Goal: Transaction & Acquisition: Purchase product/service

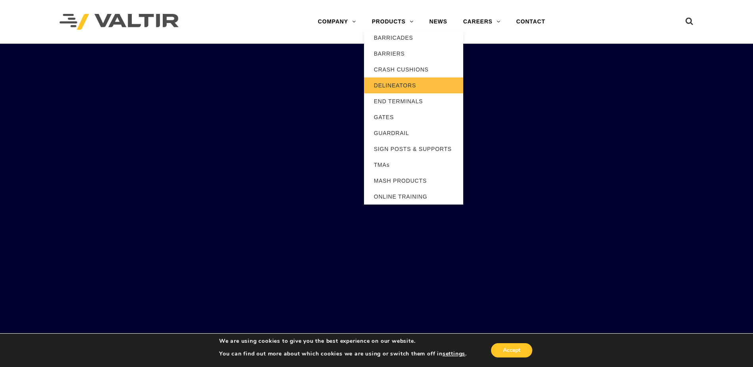
click at [394, 87] on link "DELINEATORS" at bounding box center [413, 85] width 99 height 16
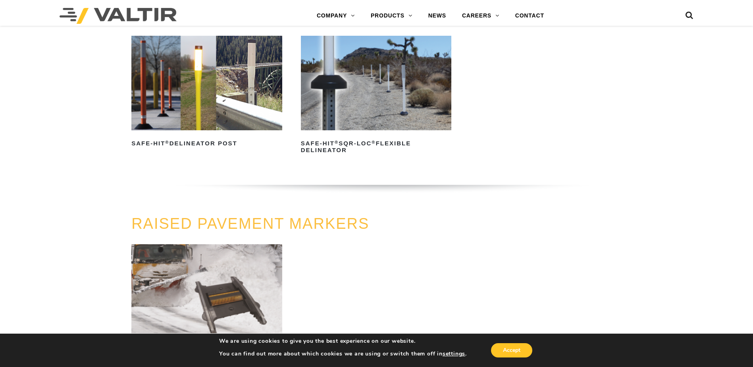
scroll to position [278, 0]
